Goal: Download file/media

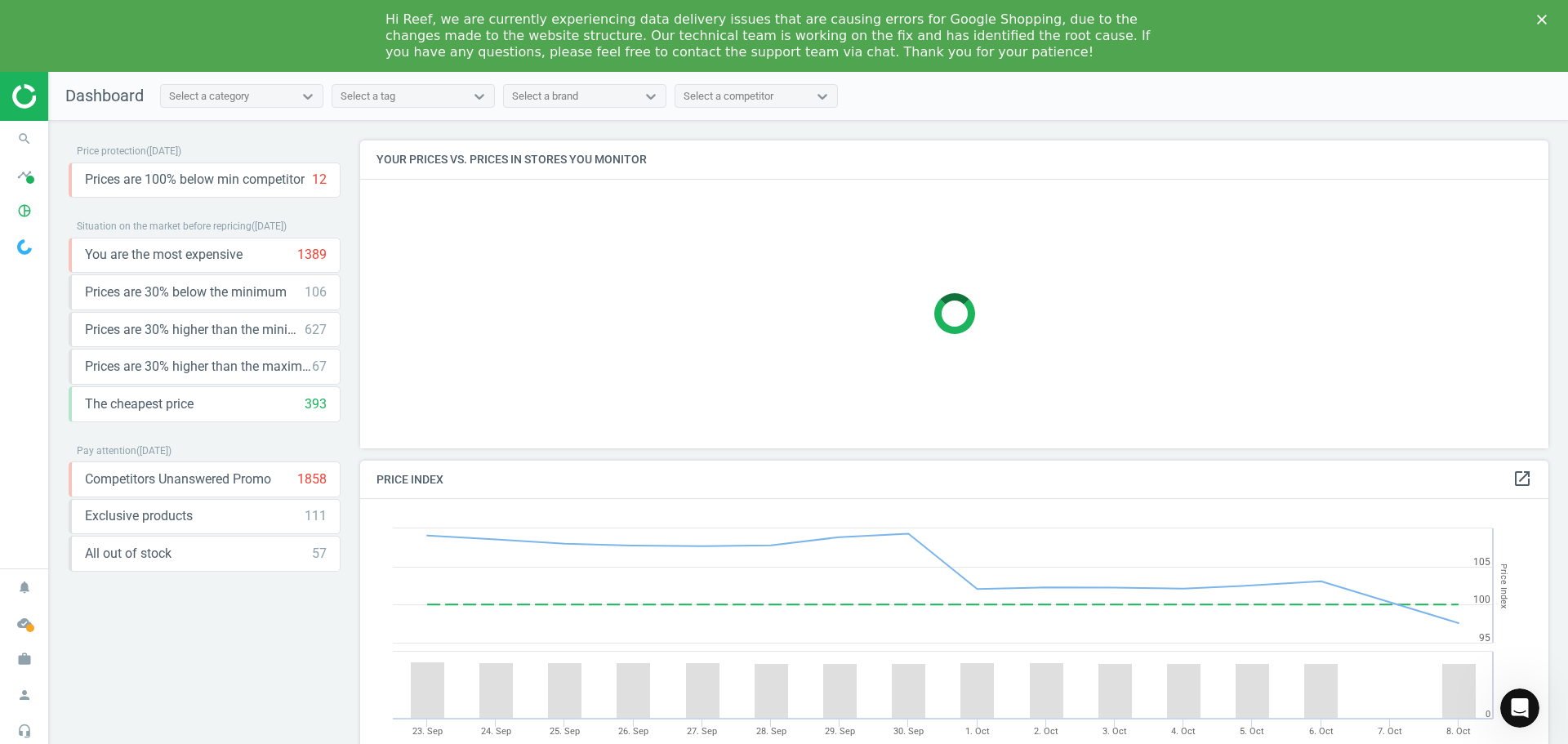
scroll to position [349, 1201]
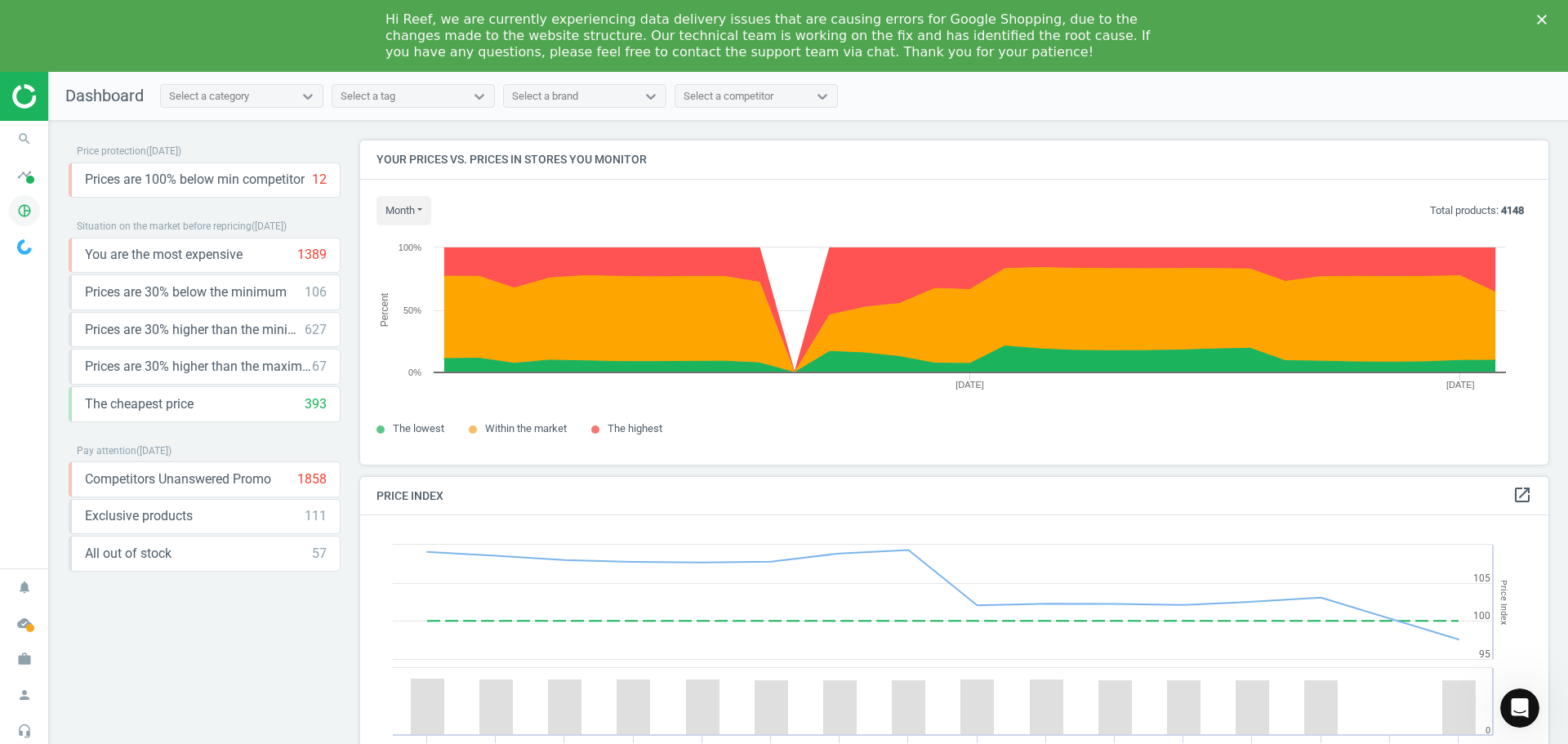
click at [22, 212] on icon "pie_chart_outlined" at bounding box center [24, 210] width 31 height 31
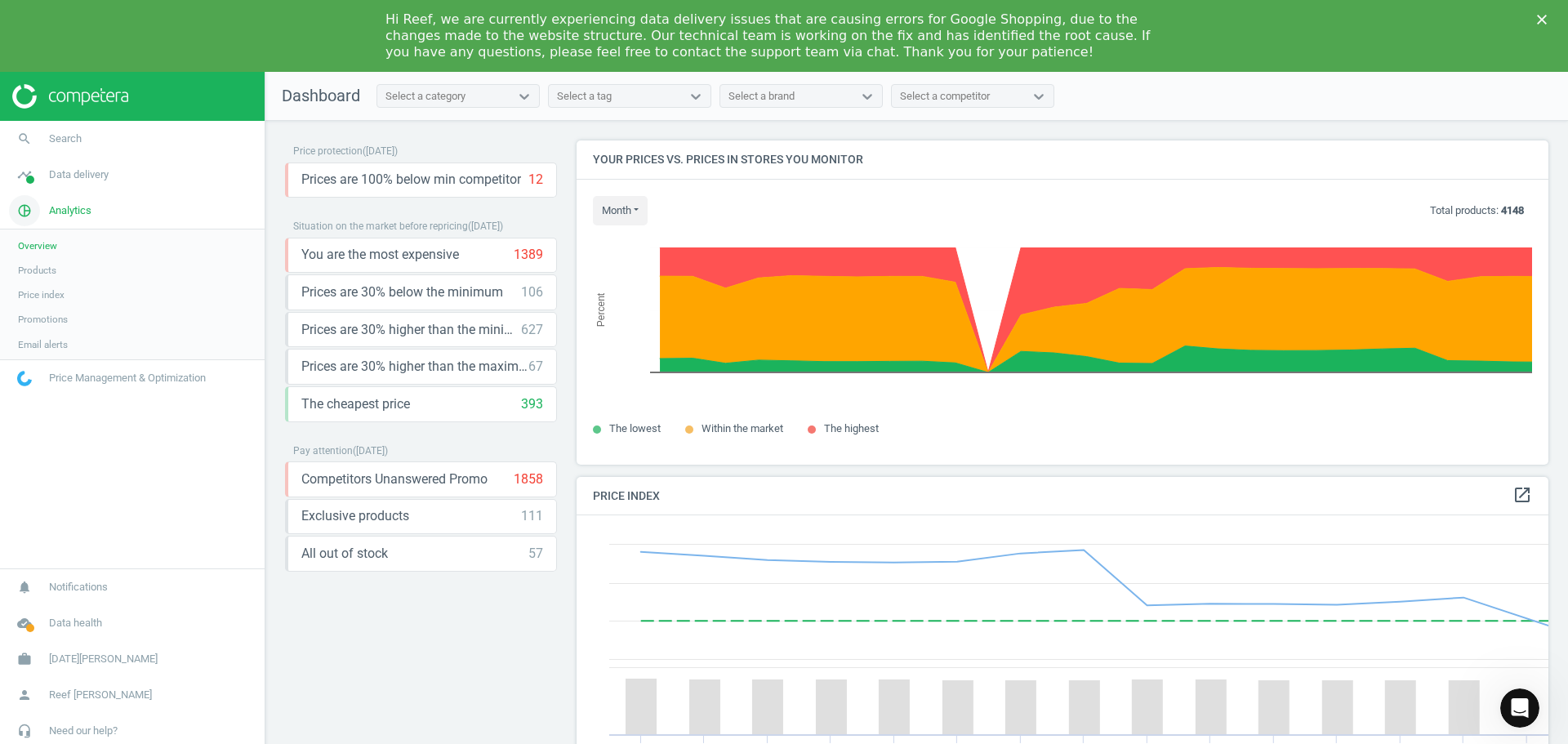
scroll to position [401, 984]
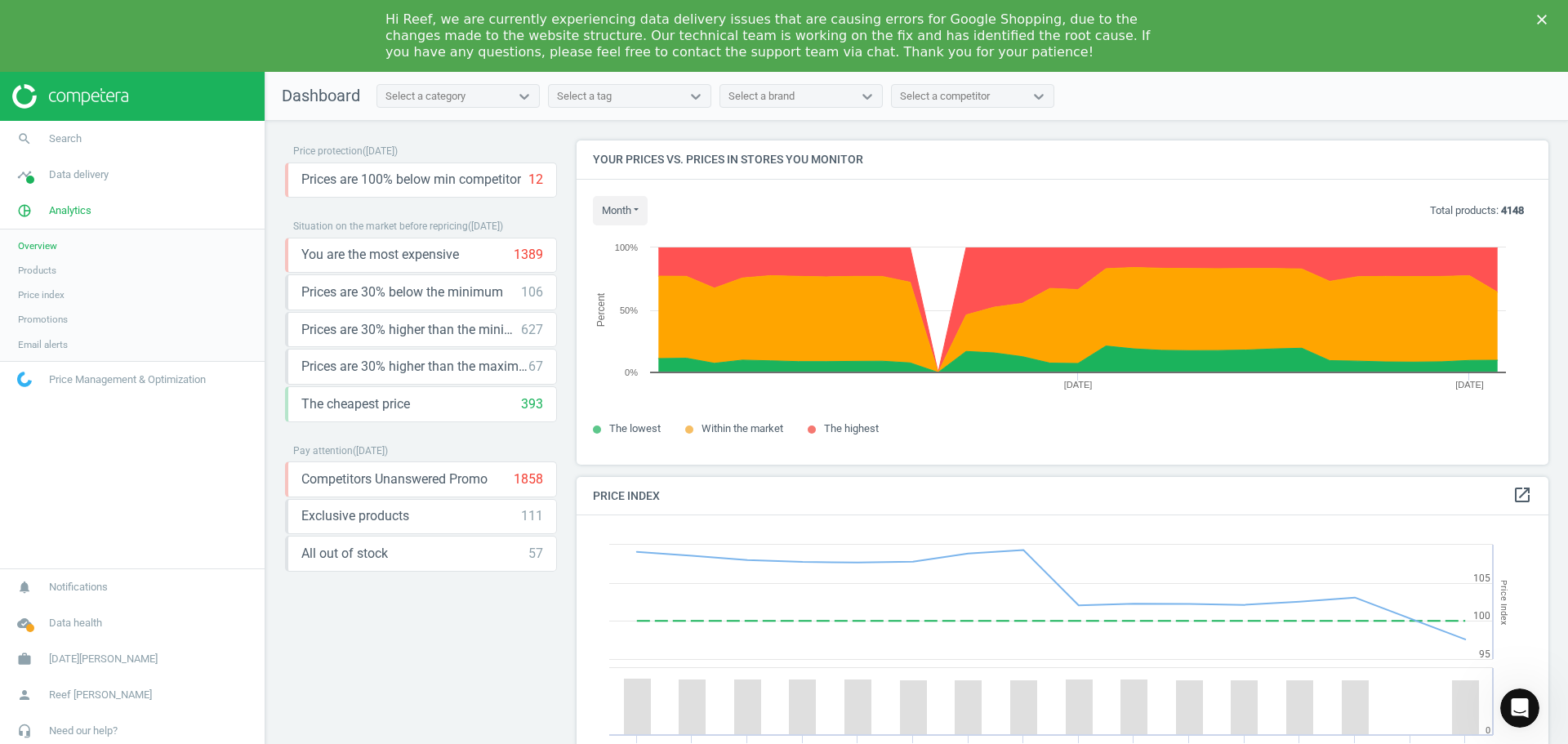
click at [42, 322] on span "Promotions" at bounding box center [43, 320] width 50 height 13
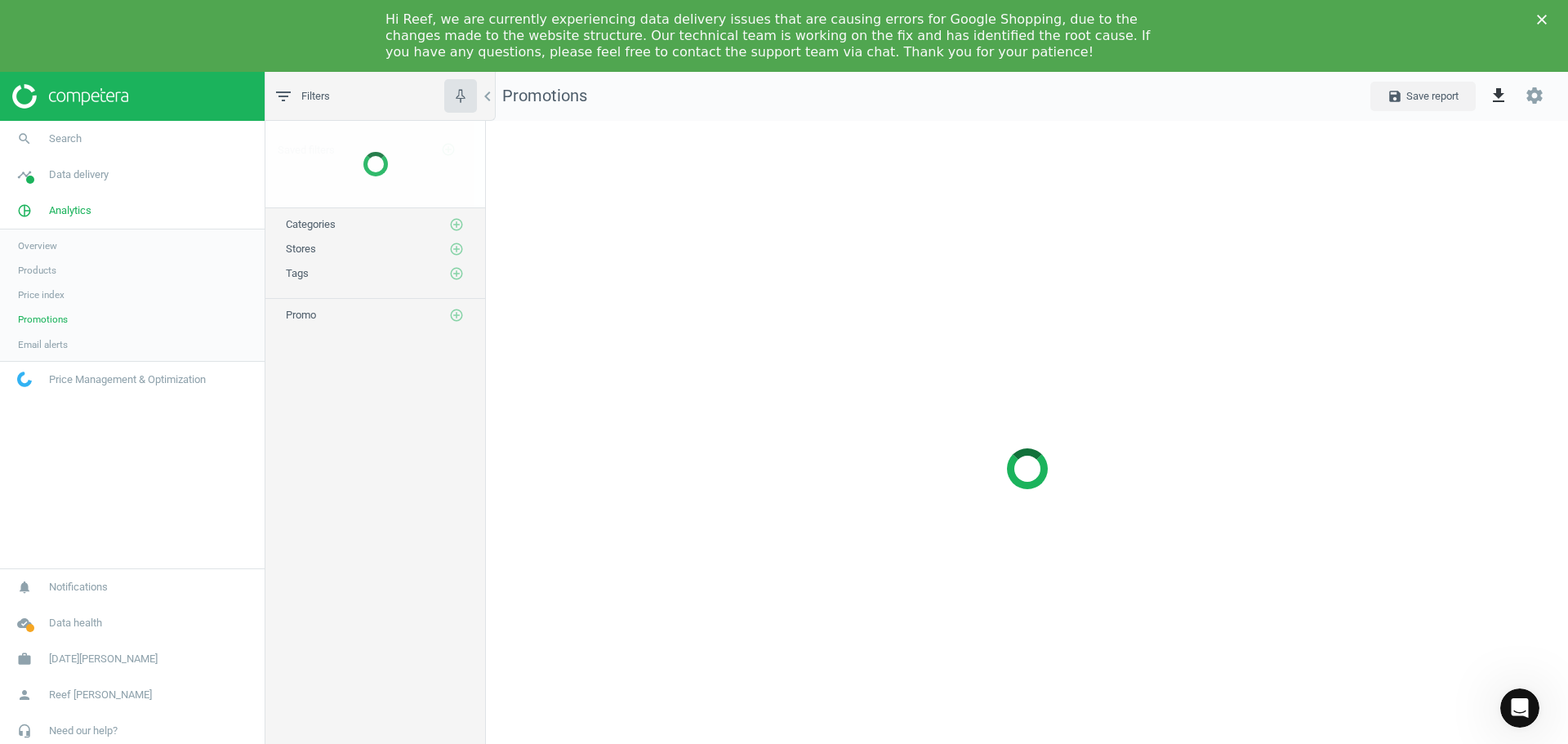
scroll to position [719, 1107]
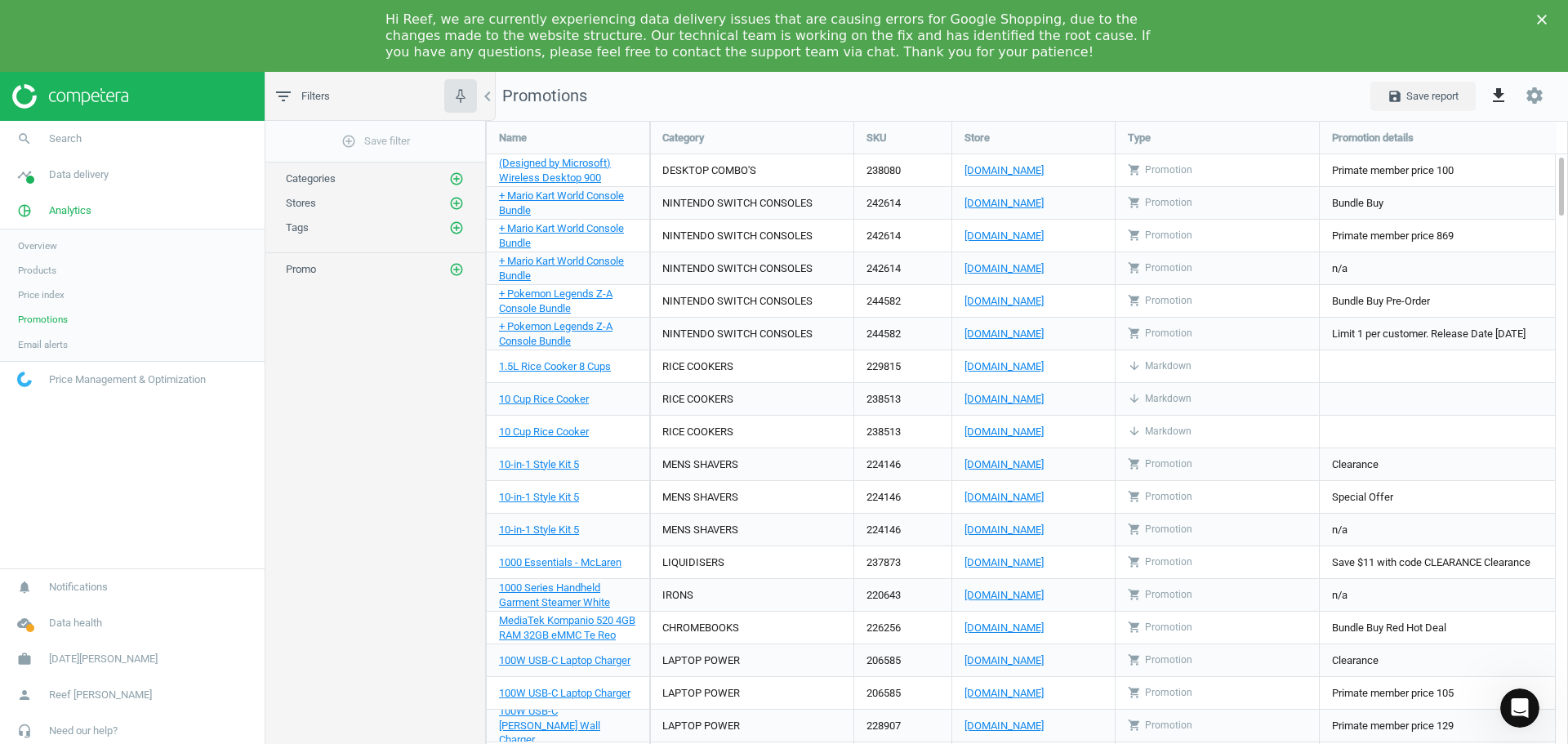
click at [26, 271] on span "Products" at bounding box center [37, 270] width 39 height 13
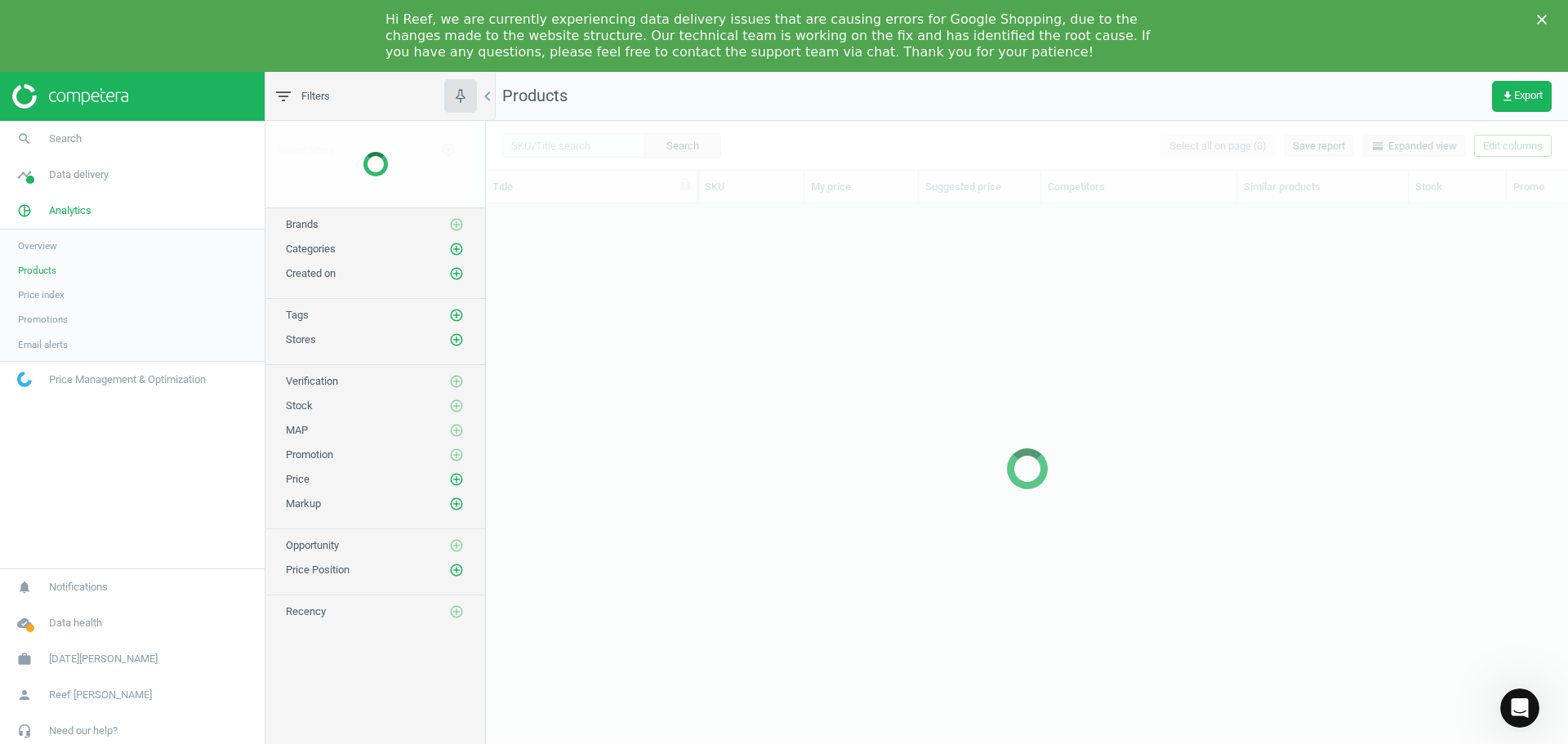
scroll to position [557, 1070]
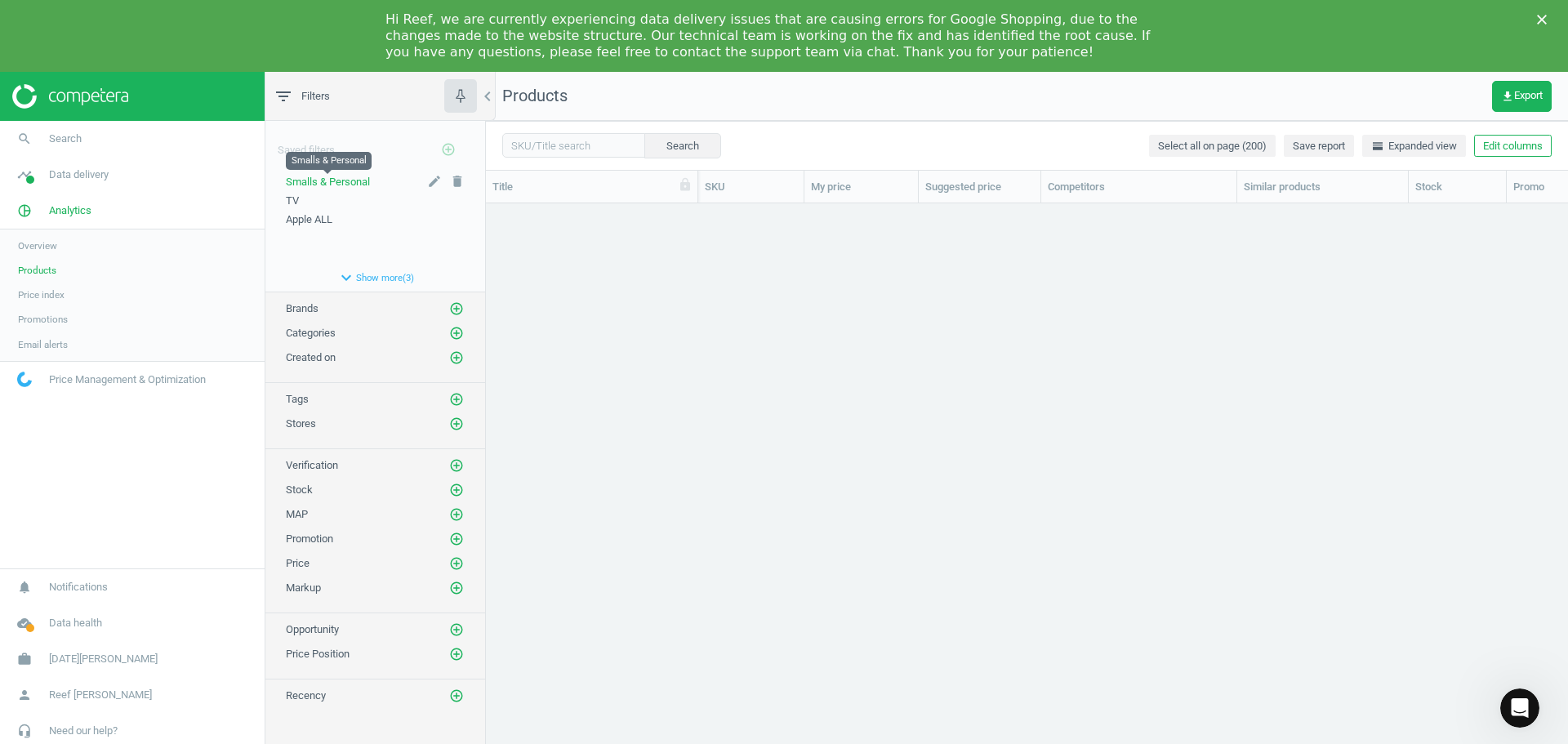
click at [326, 181] on span "Smalls & Personal" at bounding box center [327, 182] width 84 height 12
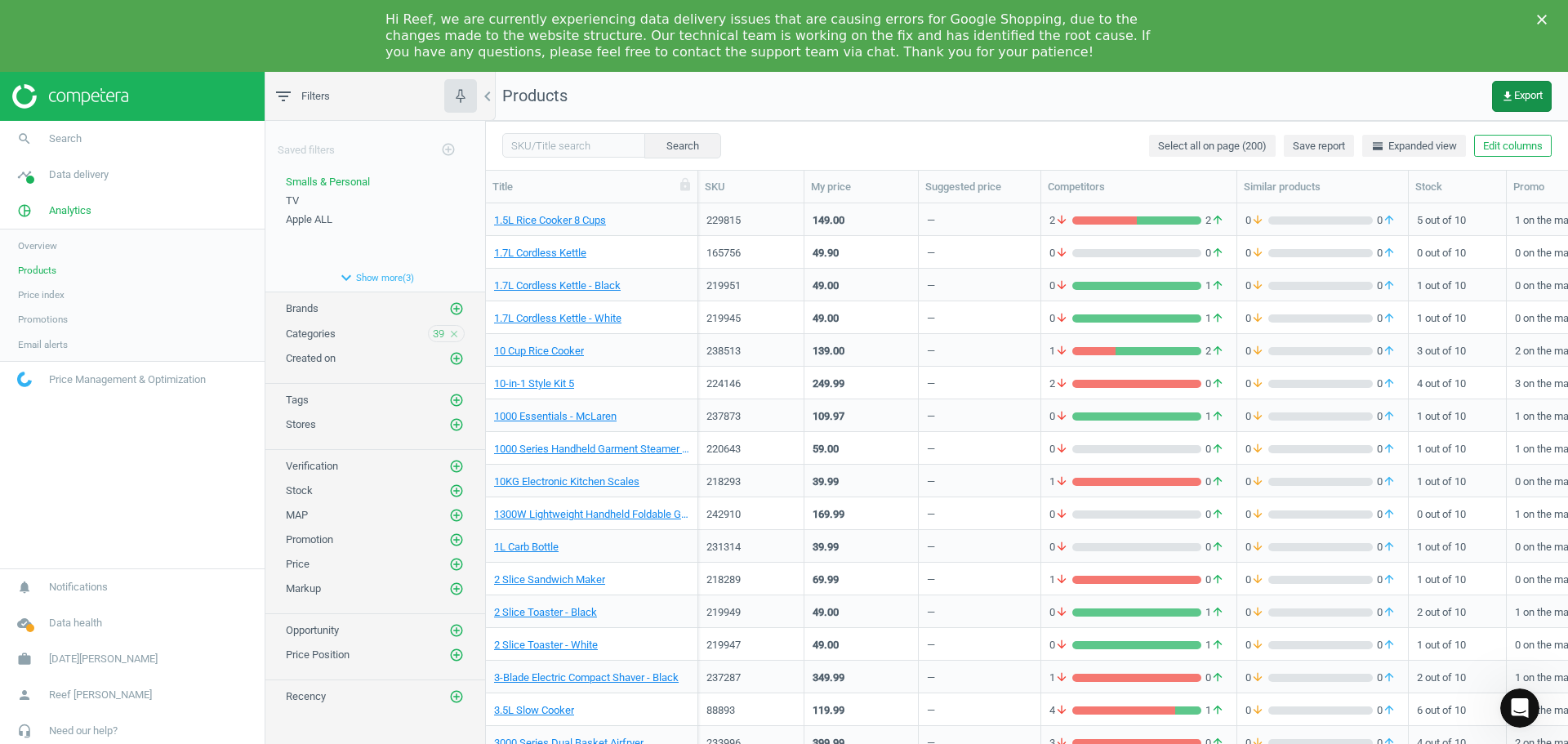
click at [1530, 90] on span "get_app Export" at bounding box center [1522, 96] width 42 height 13
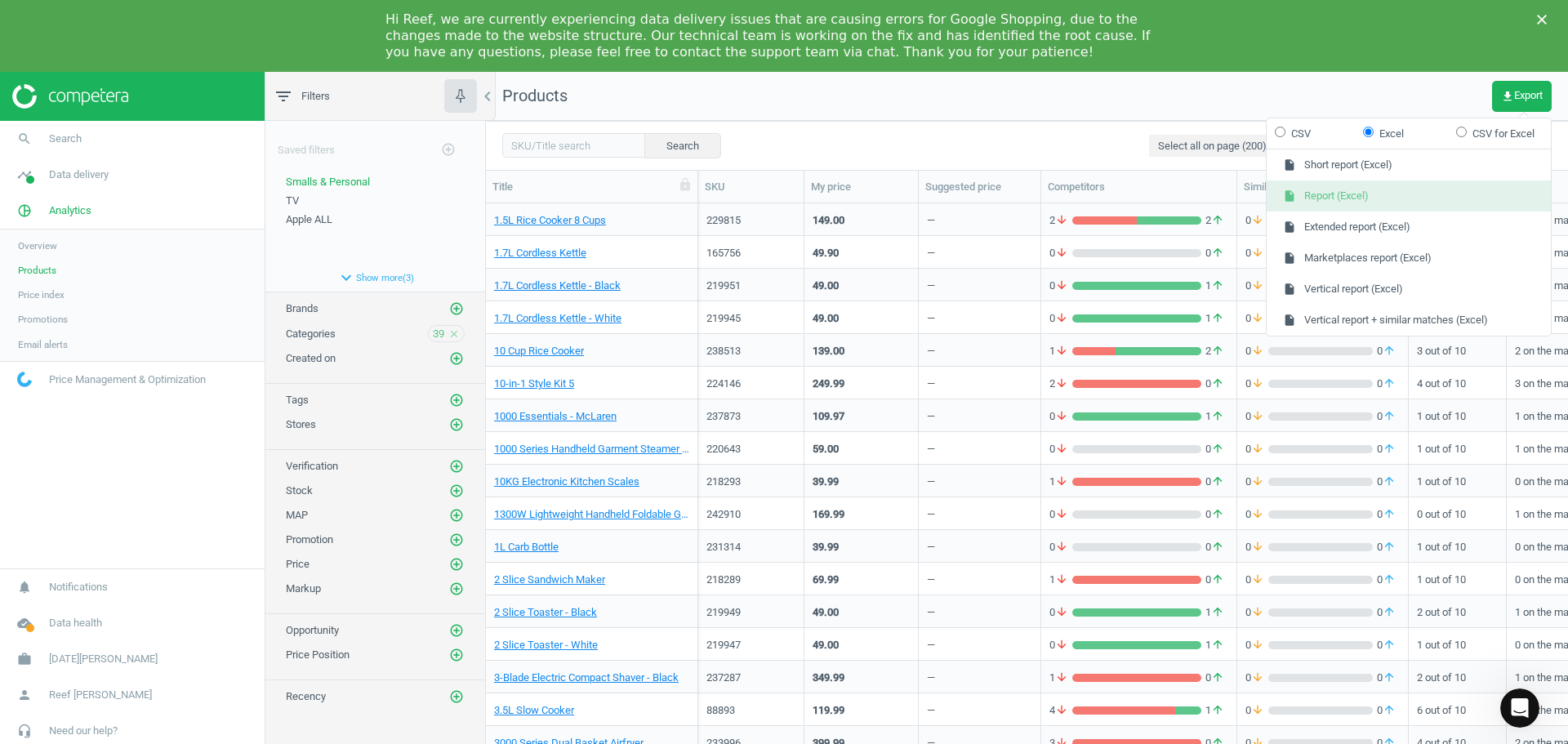
click at [1344, 197] on button "insert_drive_file Report (Excel)" at bounding box center [1408, 196] width 284 height 31
